Goal: Information Seeking & Learning: Learn about a topic

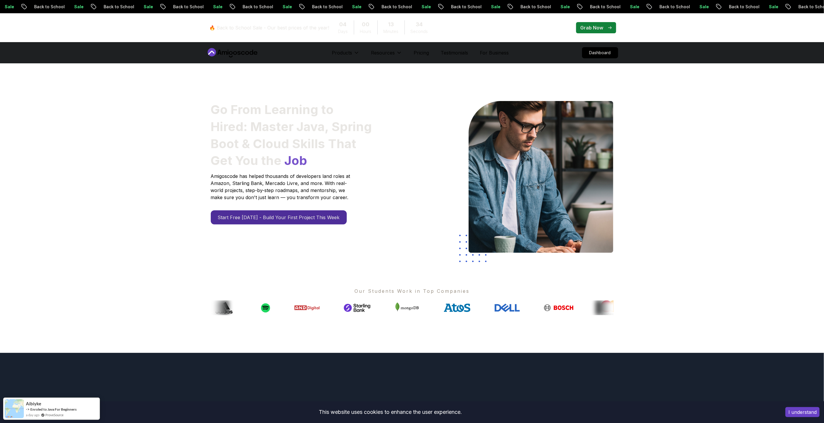
click at [235, 54] on icon at bounding box center [235, 53] width 4 height 4
click at [606, 51] on p "Dashboard" at bounding box center [600, 53] width 34 height 10
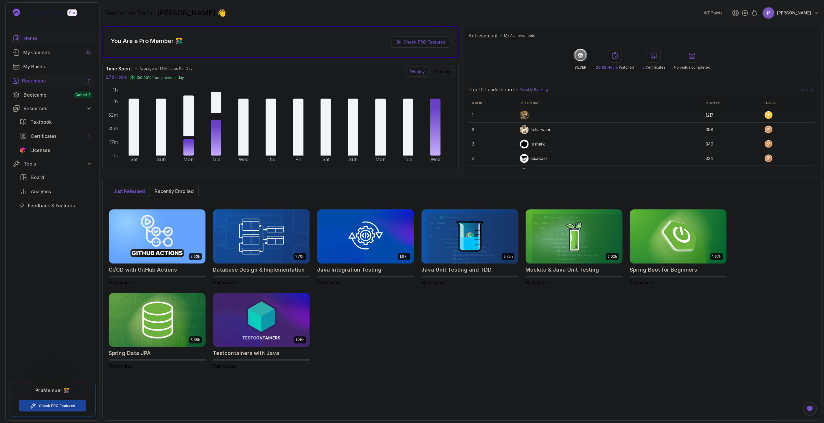
click at [47, 80] on div "Roadmaps 7" at bounding box center [57, 80] width 70 height 7
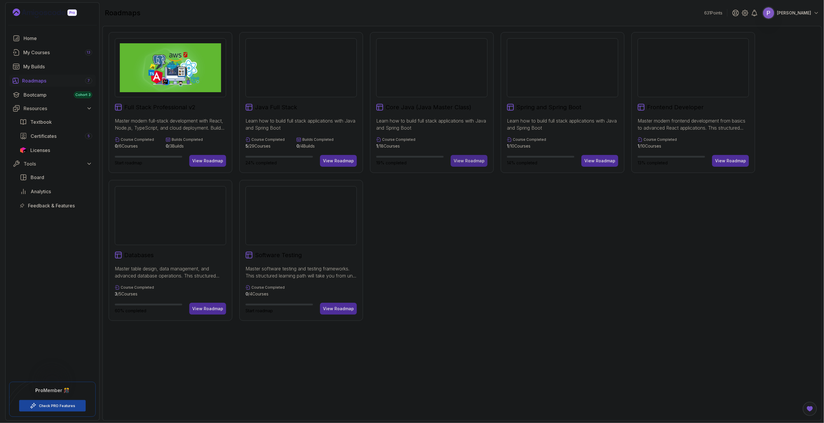
click at [458, 158] on div "View Roadmap" at bounding box center [468, 161] width 31 height 6
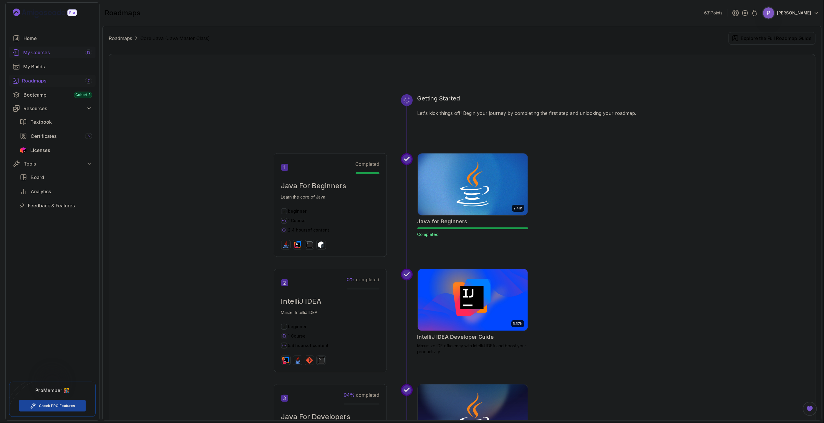
click at [47, 48] on link "My Courses 13" at bounding box center [52, 52] width 87 height 12
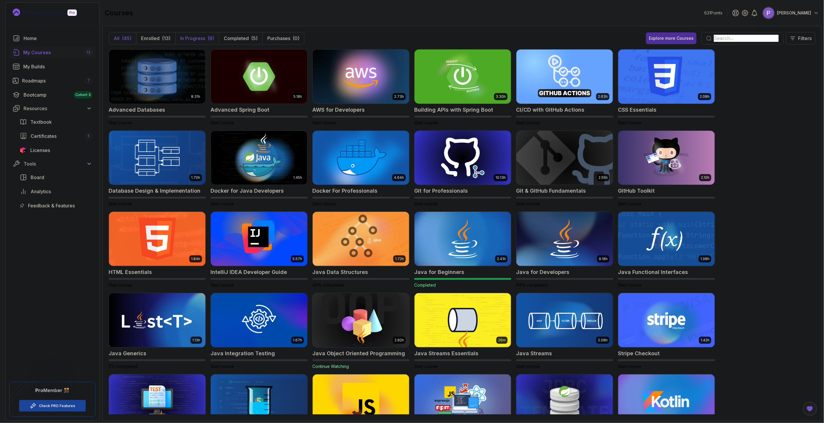
click at [197, 40] on p "In Progress" at bounding box center [192, 38] width 25 height 7
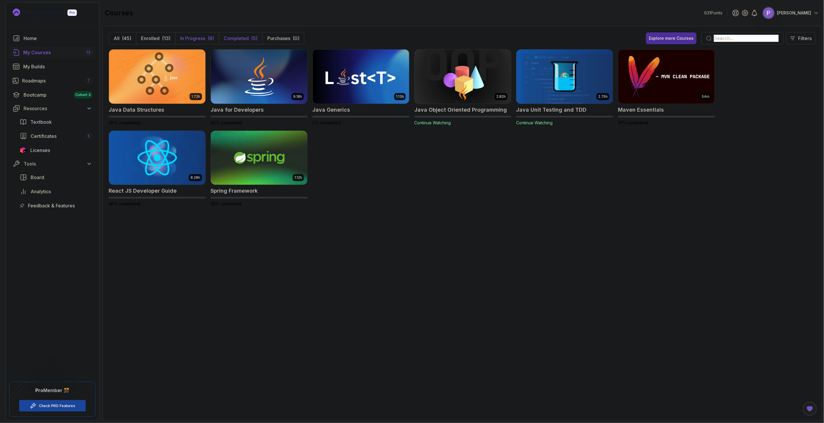
click at [239, 37] on p "Completed" at bounding box center [236, 38] width 25 height 7
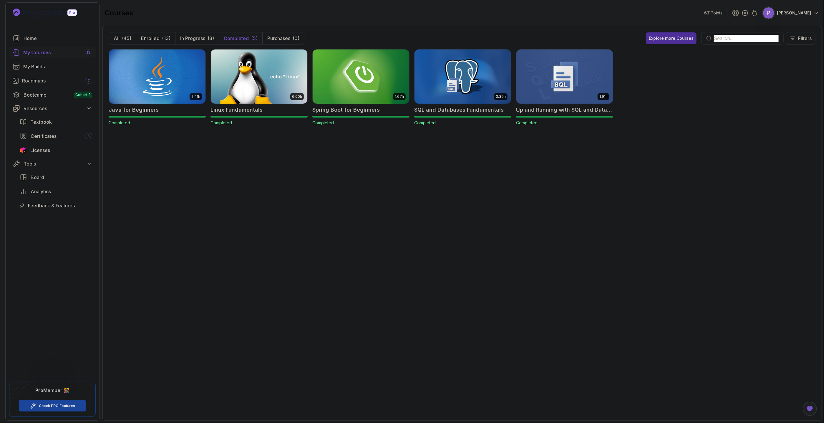
click at [353, 81] on img at bounding box center [360, 76] width 101 height 57
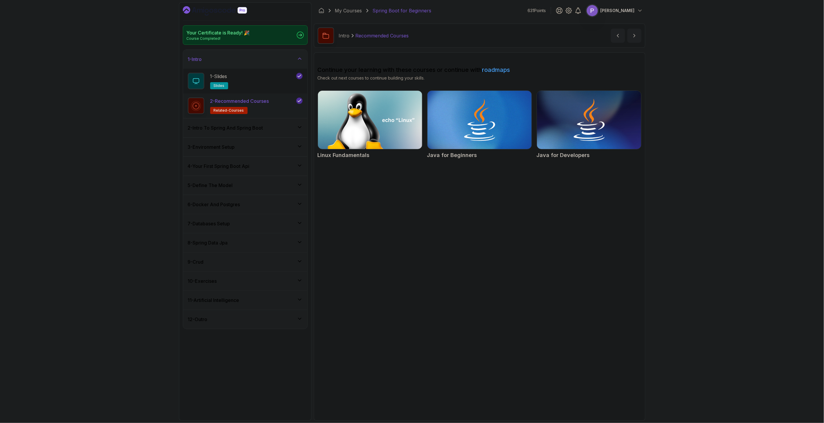
click at [302, 128] on icon at bounding box center [300, 127] width 6 height 6
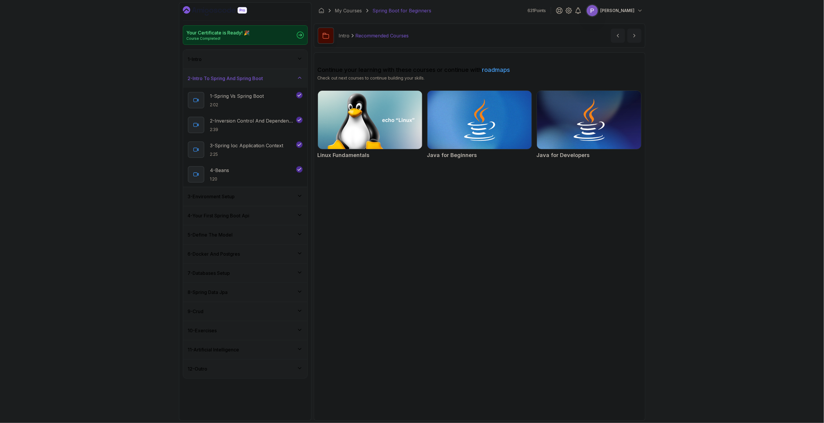
click at [300, 197] on icon at bounding box center [300, 196] width 6 height 6
click at [302, 192] on icon at bounding box center [300, 190] width 6 height 6
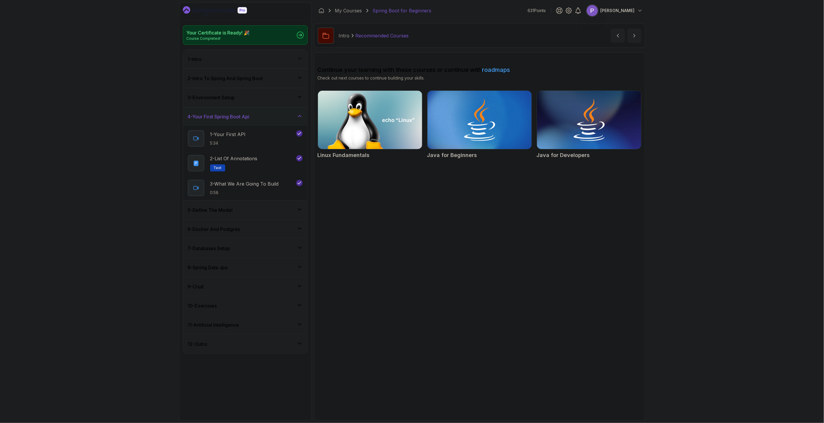
click at [299, 211] on icon at bounding box center [300, 209] width 6 height 6
click at [300, 202] on icon at bounding box center [300, 204] width 6 height 6
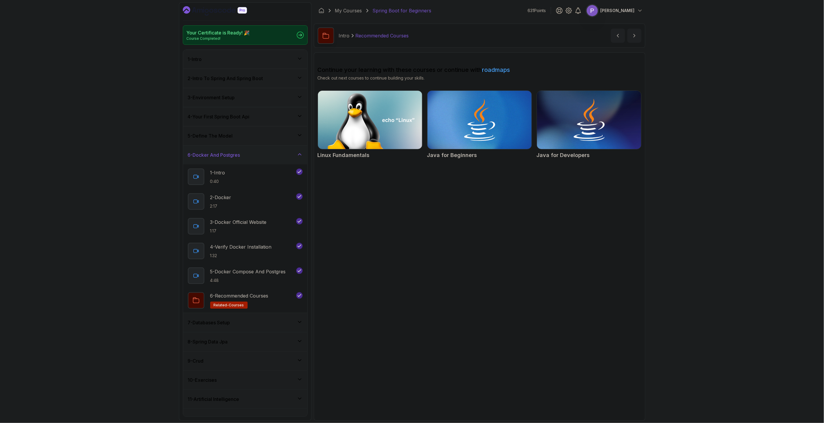
click at [301, 323] on icon at bounding box center [300, 322] width 6 height 6
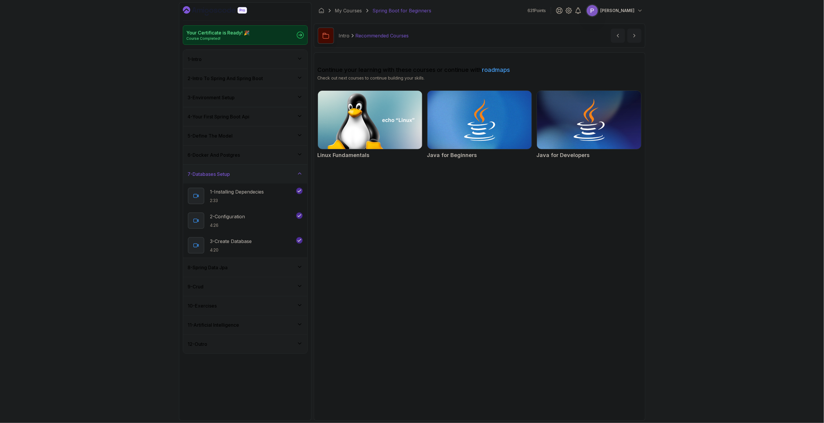
click at [296, 264] on div "8 - Spring Data Jpa" at bounding box center [245, 267] width 124 height 19
click at [302, 313] on div "9 - Crud" at bounding box center [245, 311] width 124 height 19
click at [297, 305] on icon at bounding box center [300, 305] width 6 height 6
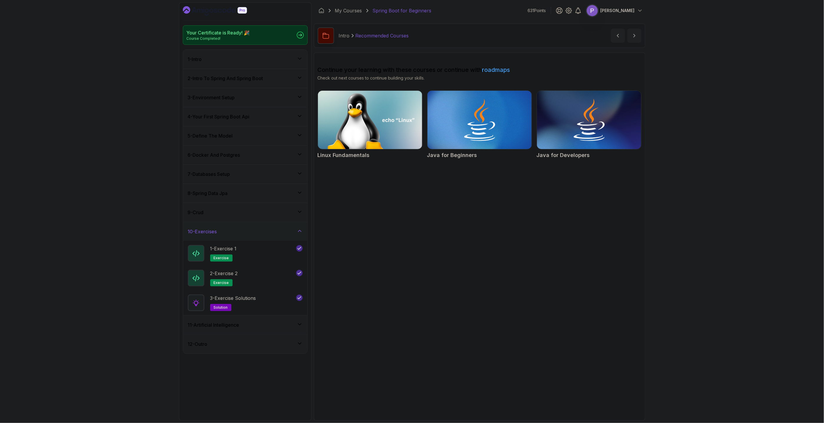
click at [301, 328] on div "11 - Artificial Intelligence" at bounding box center [245, 324] width 115 height 7
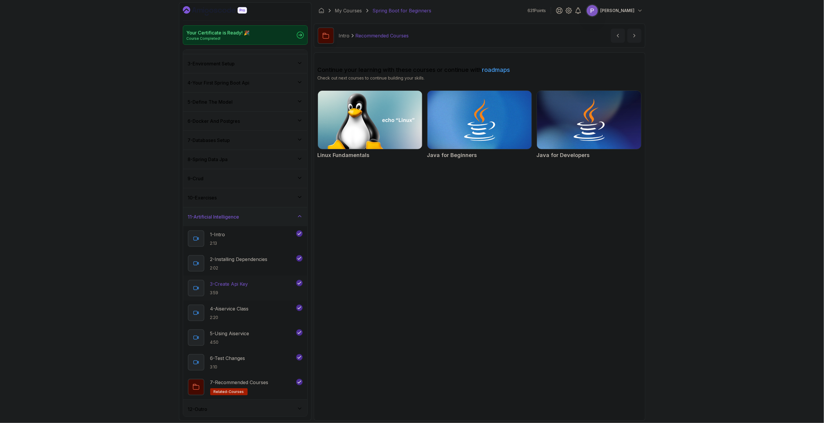
scroll to position [36, 0]
click at [301, 409] on icon at bounding box center [300, 406] width 6 height 6
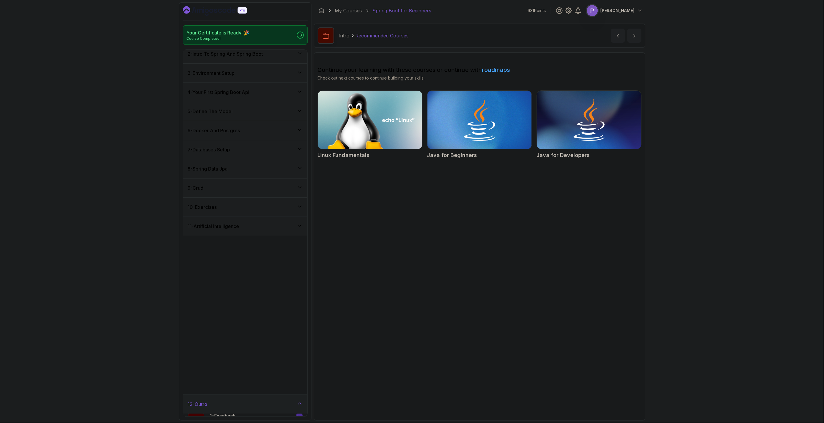
scroll to position [0, 0]
click at [295, 271] on div "12 - Outro" at bounding box center [245, 269] width 115 height 7
click at [296, 119] on div "4 - Your First Spring Boot Api" at bounding box center [245, 116] width 115 height 7
click at [262, 189] on h2 "3 - What We Are Going To Build 0:58" at bounding box center [244, 187] width 69 height 15
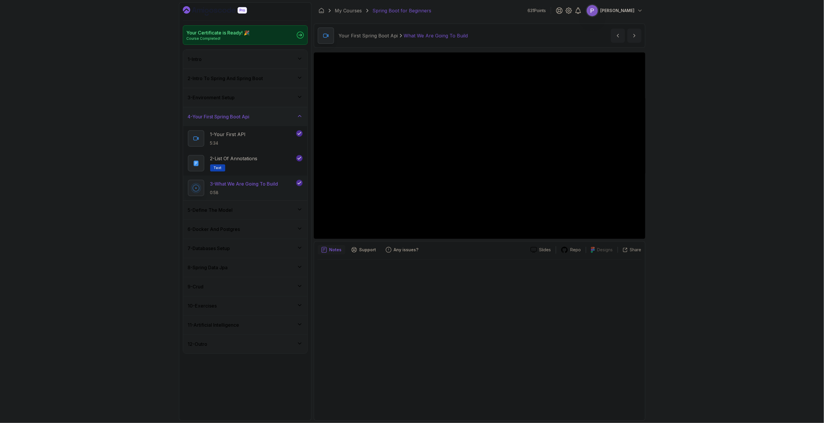
click at [296, 211] on div "5 - Define The Model" at bounding box center [245, 209] width 115 height 7
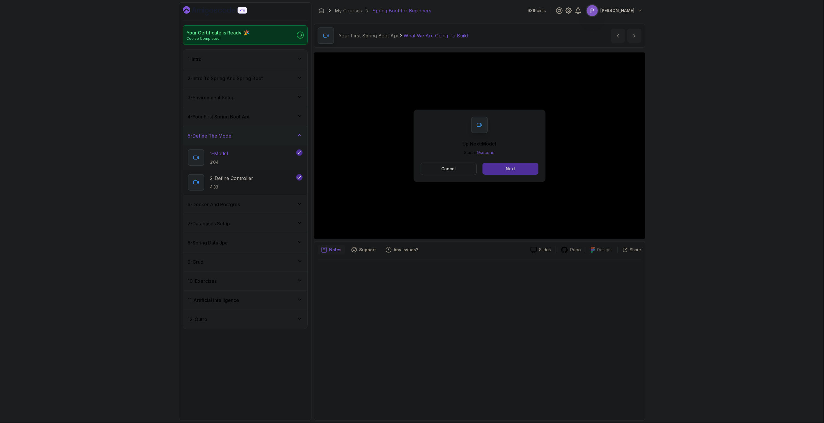
click at [228, 162] on p "3:04" at bounding box center [219, 162] width 18 height 6
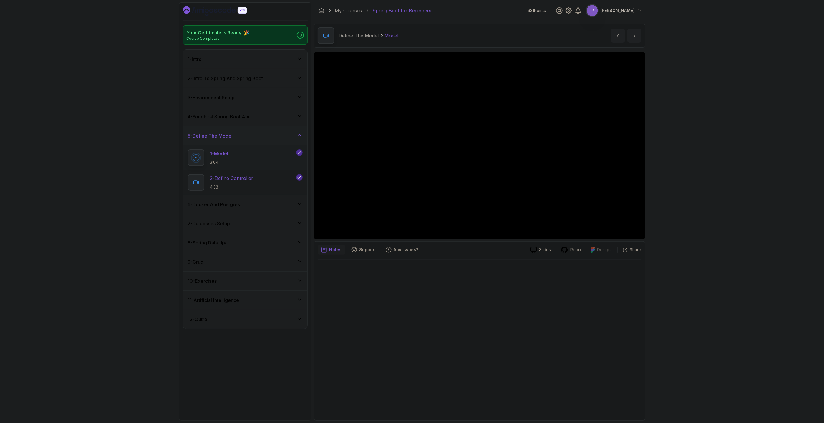
click at [227, 180] on p "2 - Define Controller" at bounding box center [231, 177] width 43 height 7
click at [220, 205] on h3 "6 - Docker And Postgres" at bounding box center [214, 204] width 52 height 7
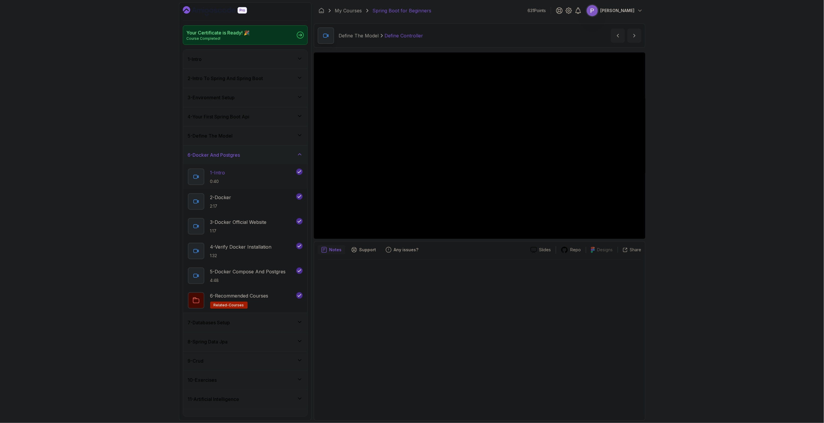
click at [256, 179] on div "1 - Intro 0:40" at bounding box center [241, 176] width 107 height 16
click at [270, 201] on div "2 - Docker 2:17" at bounding box center [241, 201] width 107 height 16
click at [233, 249] on p "4 - Verify Docker Installation" at bounding box center [240, 246] width 61 height 7
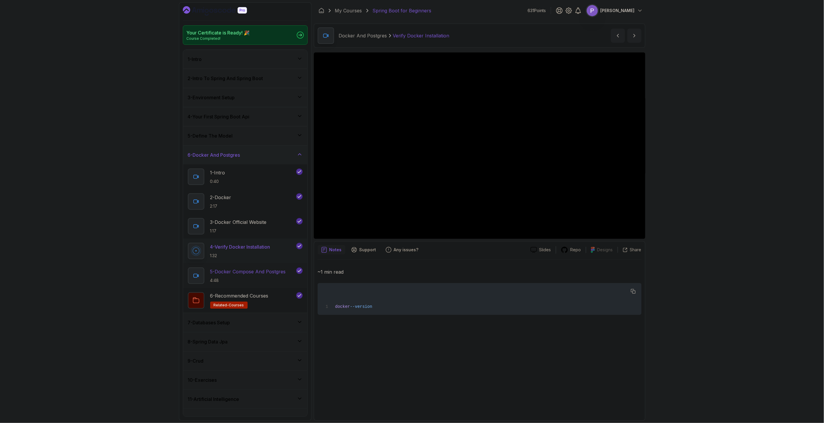
click at [242, 272] on p "5 - Docker Compose And Postgres" at bounding box center [248, 271] width 76 height 7
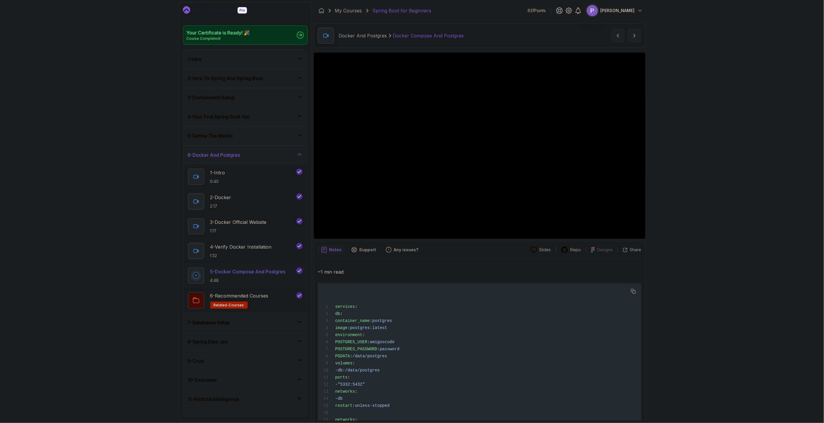
click at [292, 324] on div "7 - Databases Setup" at bounding box center [245, 322] width 115 height 7
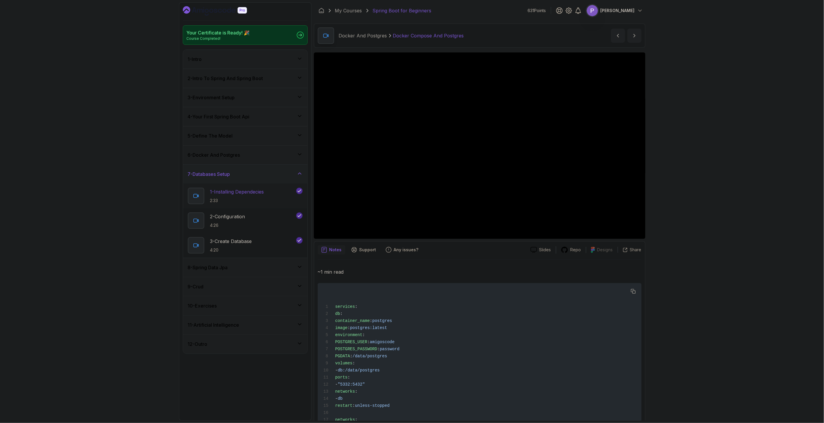
click at [264, 200] on p "2:33" at bounding box center [237, 200] width 54 height 6
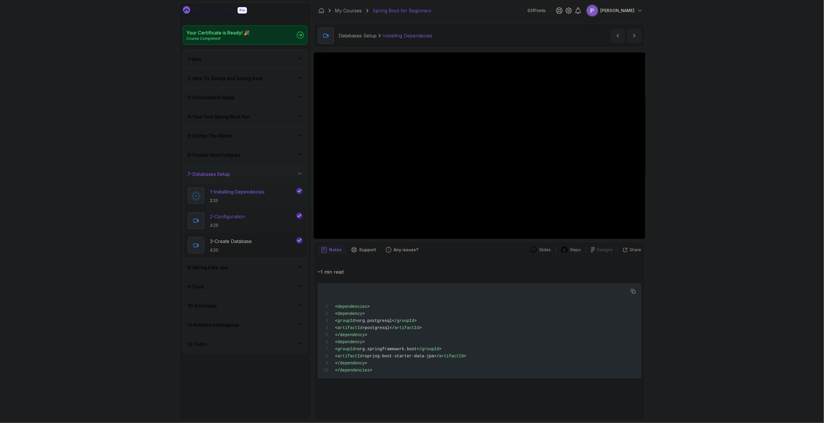
click at [232, 223] on p "4:26" at bounding box center [227, 225] width 35 height 6
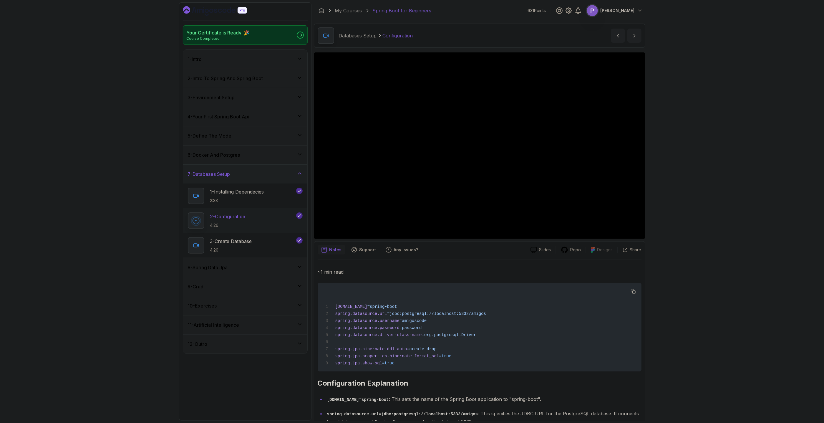
click at [251, 268] on div "8 - Spring Data Jpa" at bounding box center [245, 267] width 115 height 7
click at [252, 240] on h2 "2 - @Entity And @Id 3:57" at bounding box center [231, 239] width 42 height 15
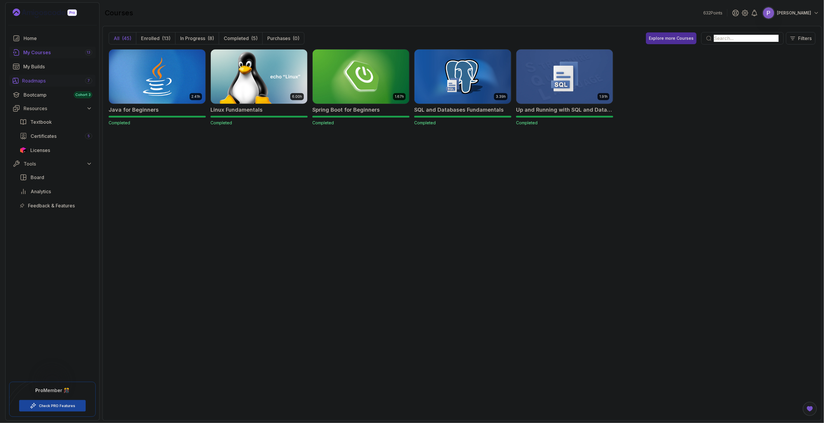
click at [44, 84] on div "Roadmaps 7" at bounding box center [57, 80] width 70 height 7
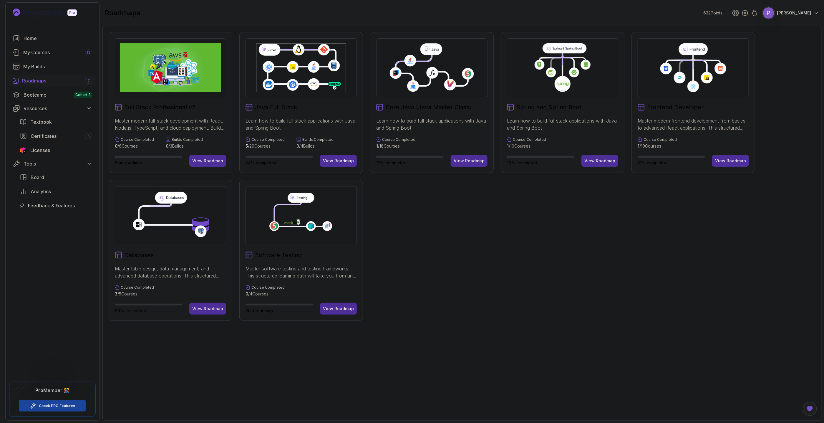
click at [561, 80] on icon at bounding box center [562, 84] width 16 height 16
click at [597, 160] on div "View Roadmap" at bounding box center [599, 161] width 31 height 6
click at [341, 163] on div "View Roadmap" at bounding box center [338, 161] width 31 height 6
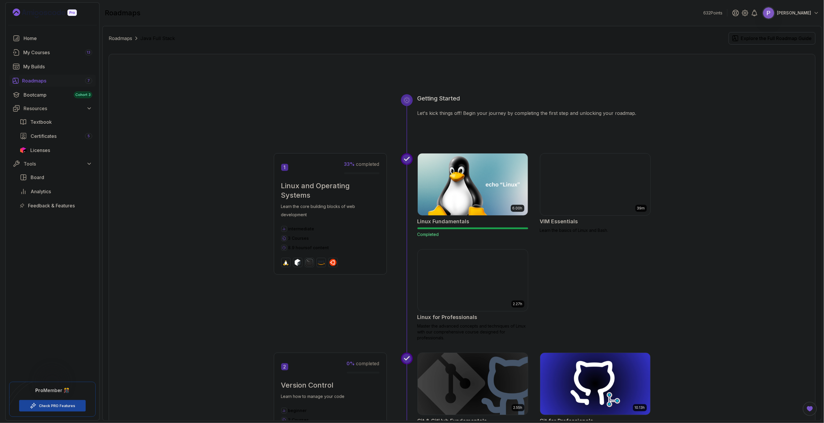
scroll to position [100, 0]
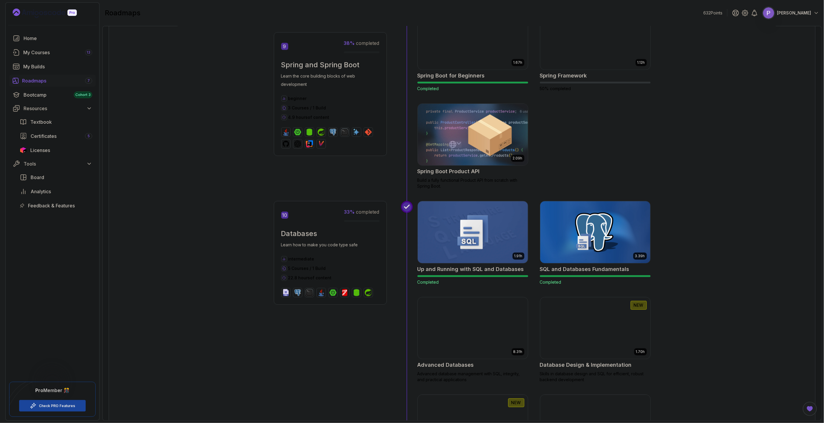
scroll to position [1106, 0]
